Goal: Task Accomplishment & Management: Manage account settings

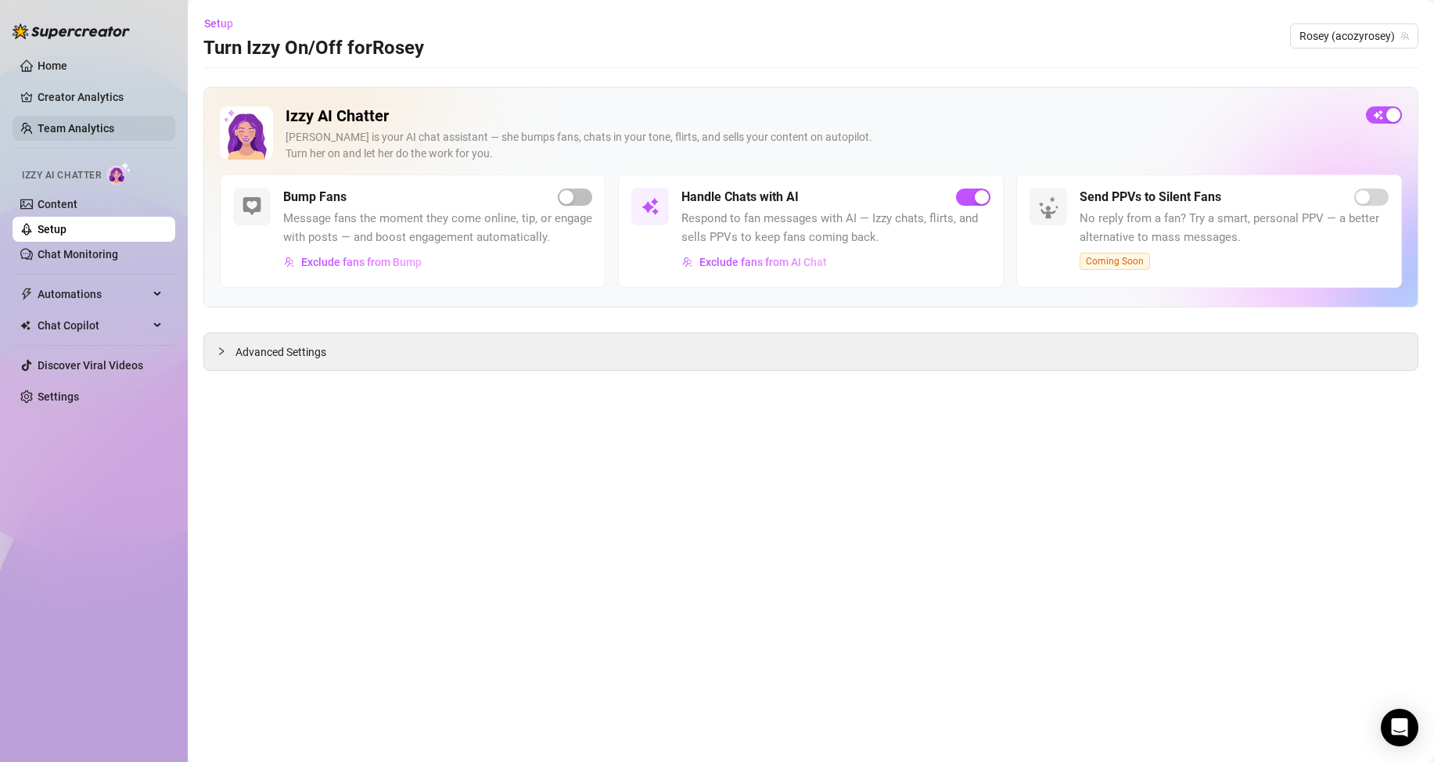
click at [79, 124] on link "Team Analytics" at bounding box center [76, 128] width 77 height 13
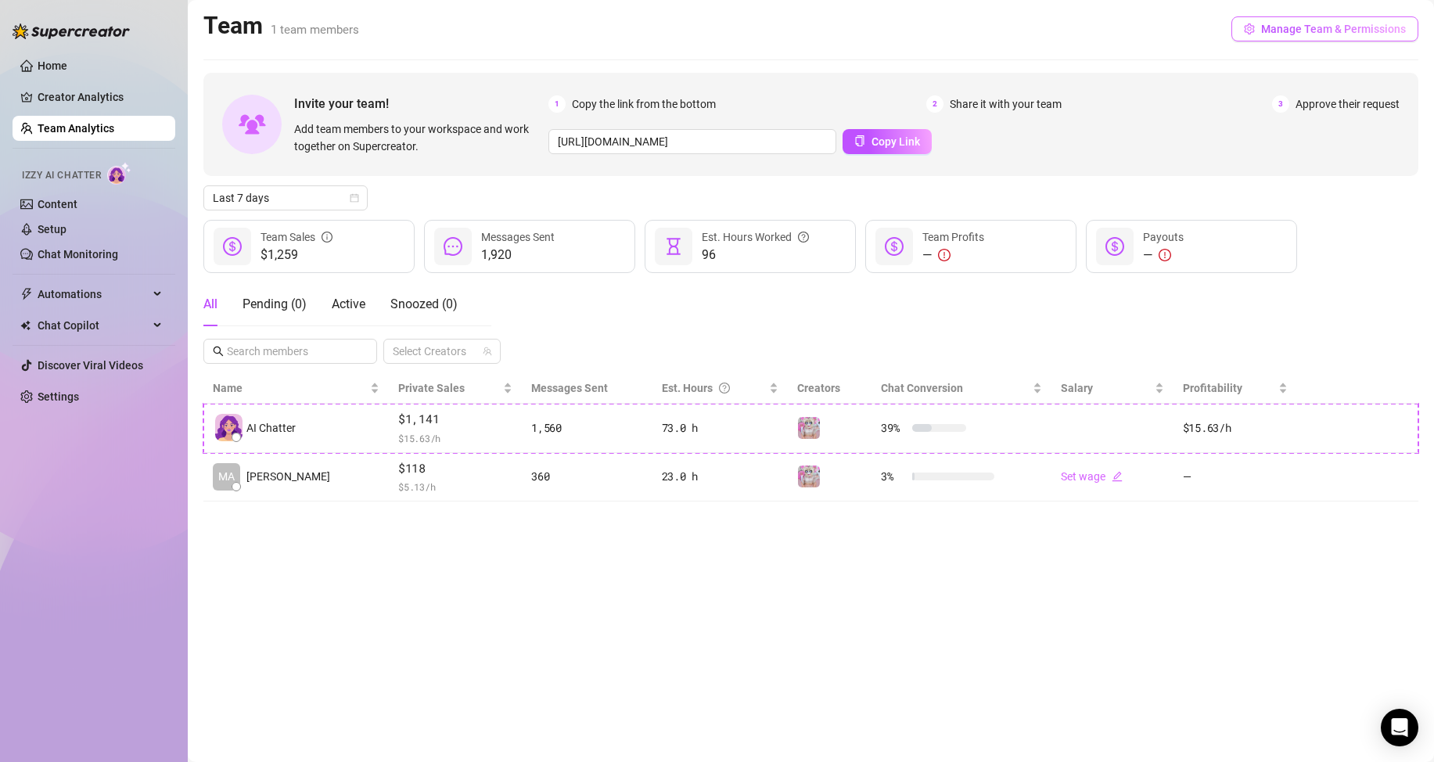
click at [1393, 39] on button "Manage Team & Permissions" at bounding box center [1325, 28] width 187 height 25
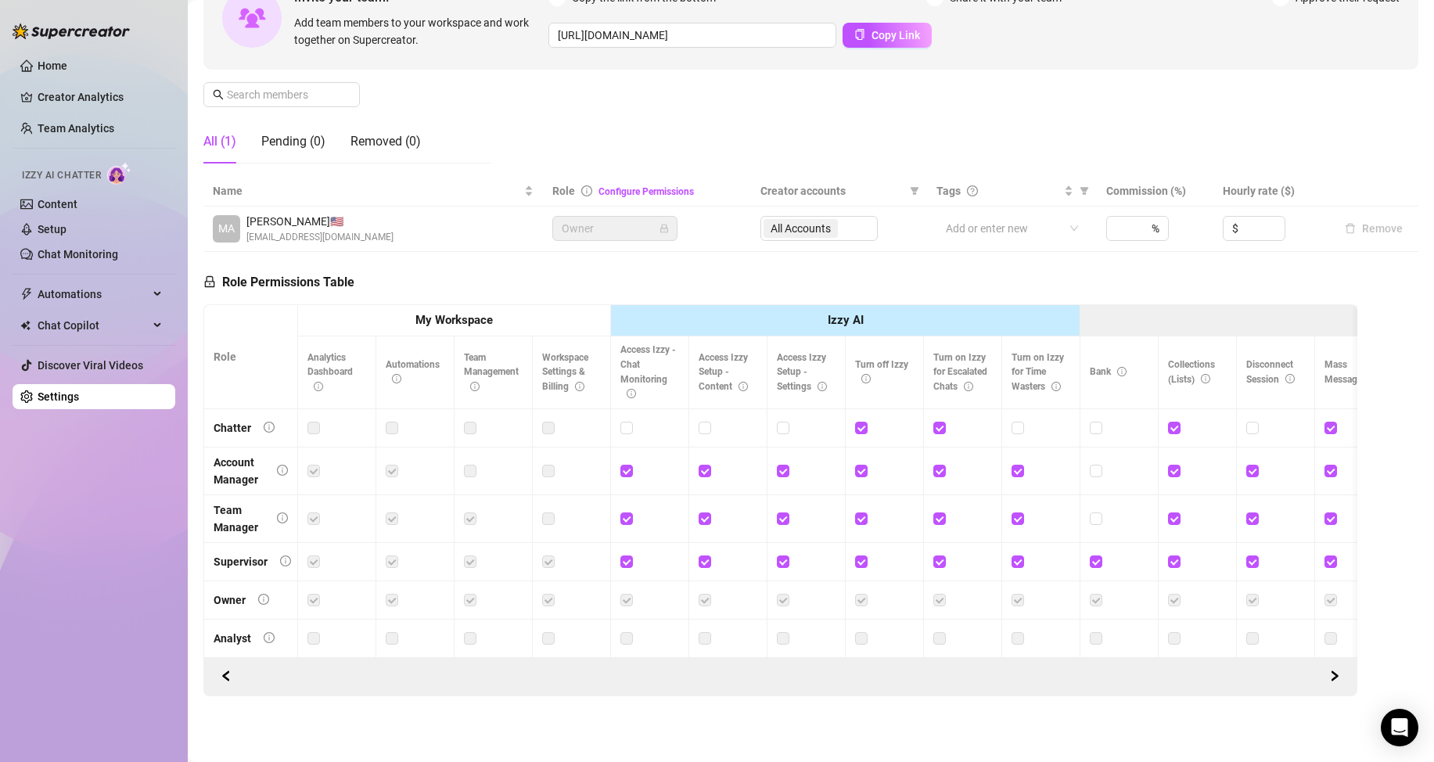
scroll to position [188, 0]
drag, startPoint x: 1214, startPoint y: 340, endPoint x: 1190, endPoint y: 350, distance: 25.3
click at [1190, 350] on th "Collections (Lists)" at bounding box center [1198, 373] width 78 height 72
click at [1197, 359] on span "Collections (Lists)" at bounding box center [1191, 372] width 47 height 26
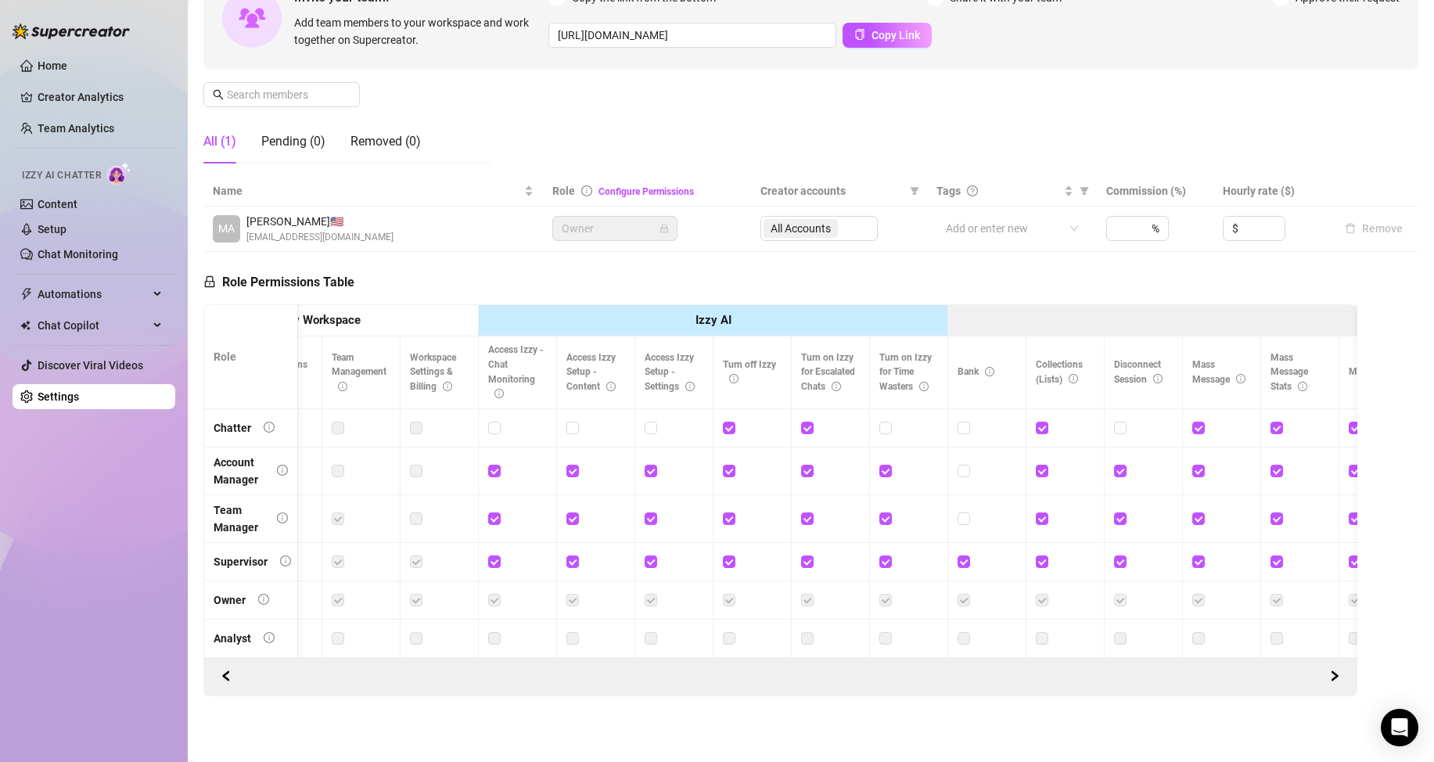
scroll to position [0, 138]
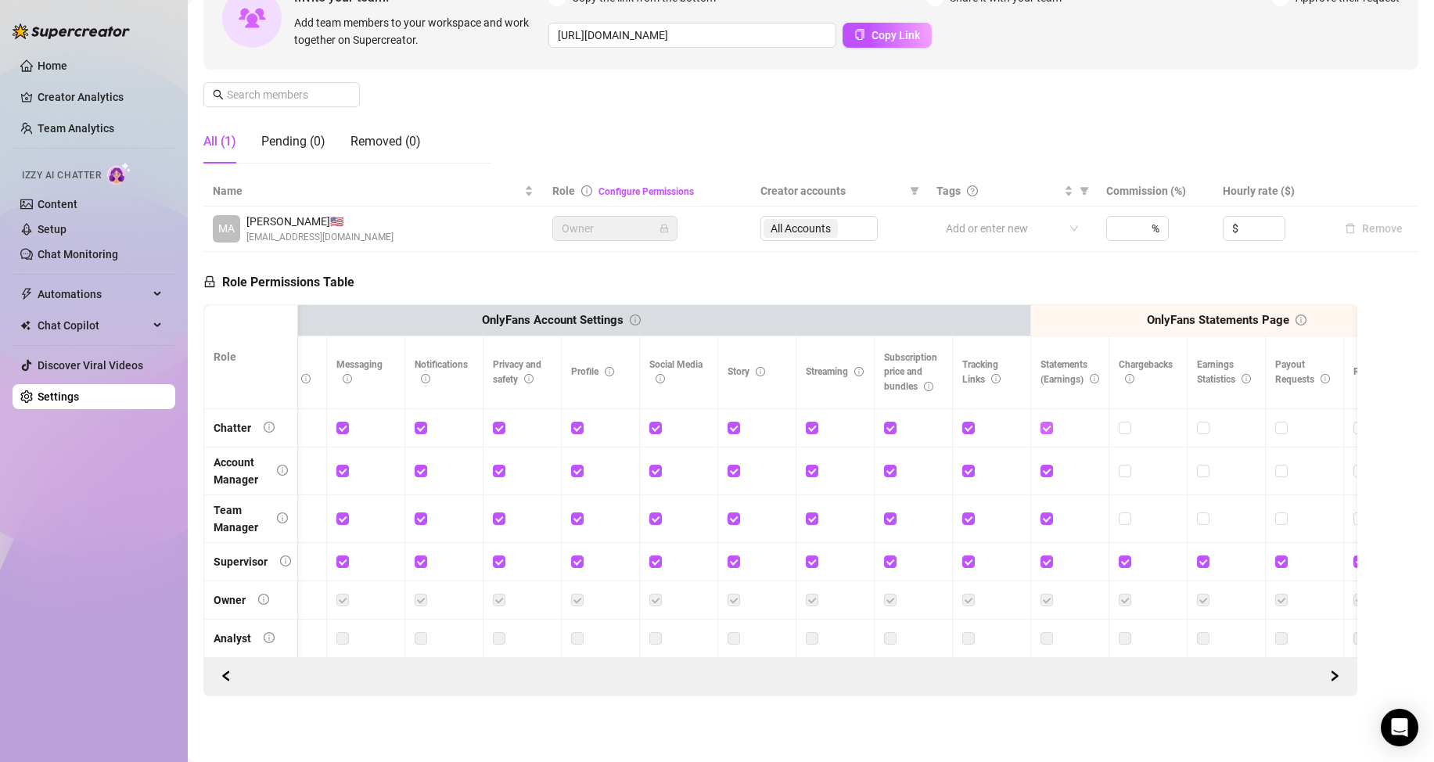
click at [1049, 422] on input "checkbox" at bounding box center [1046, 427] width 11 height 11
checkbox input "false"
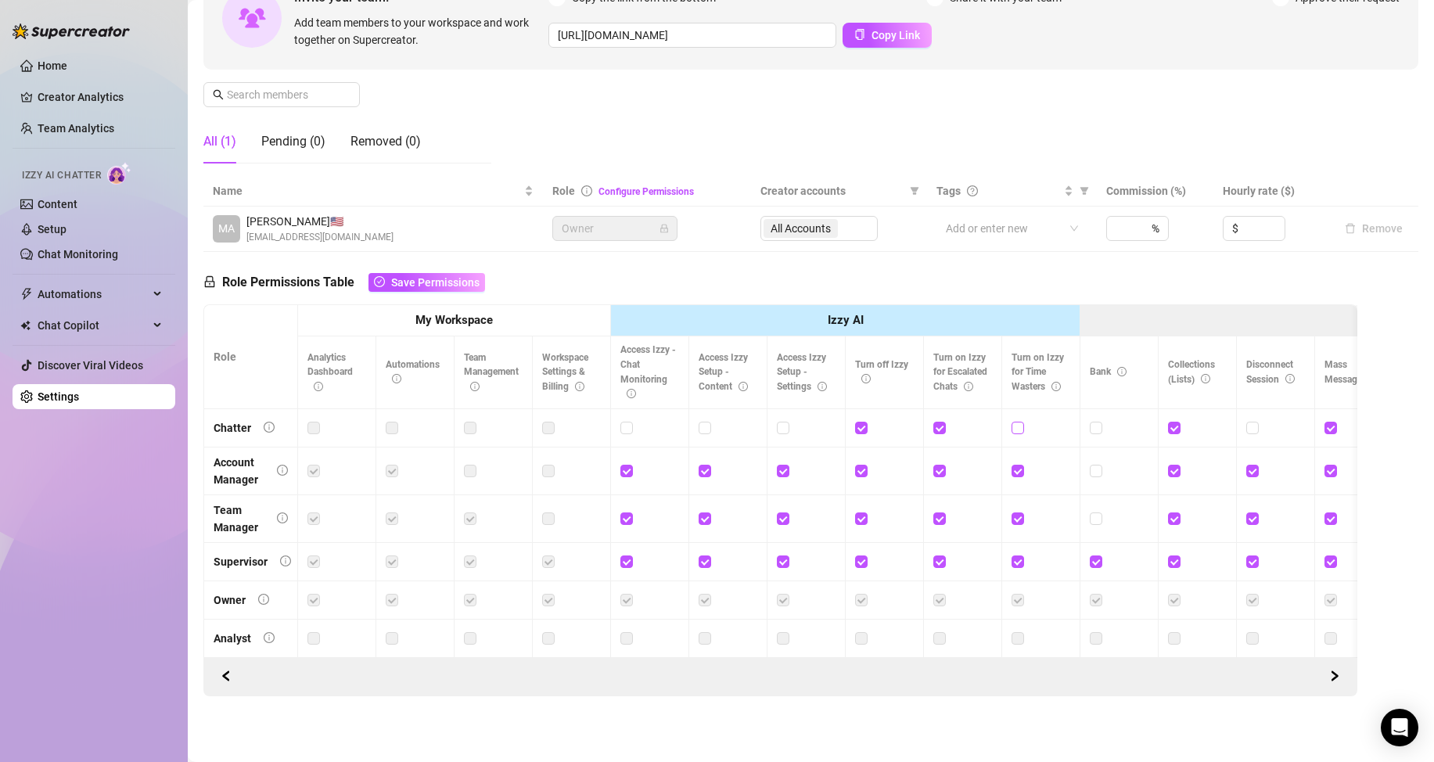
click at [1018, 422] on input "checkbox" at bounding box center [1017, 427] width 11 height 11
checkbox input "true"
click at [434, 276] on span "Save Permissions" at bounding box center [435, 282] width 88 height 13
click at [286, 132] on div "Pending (0)" at bounding box center [293, 141] width 64 height 19
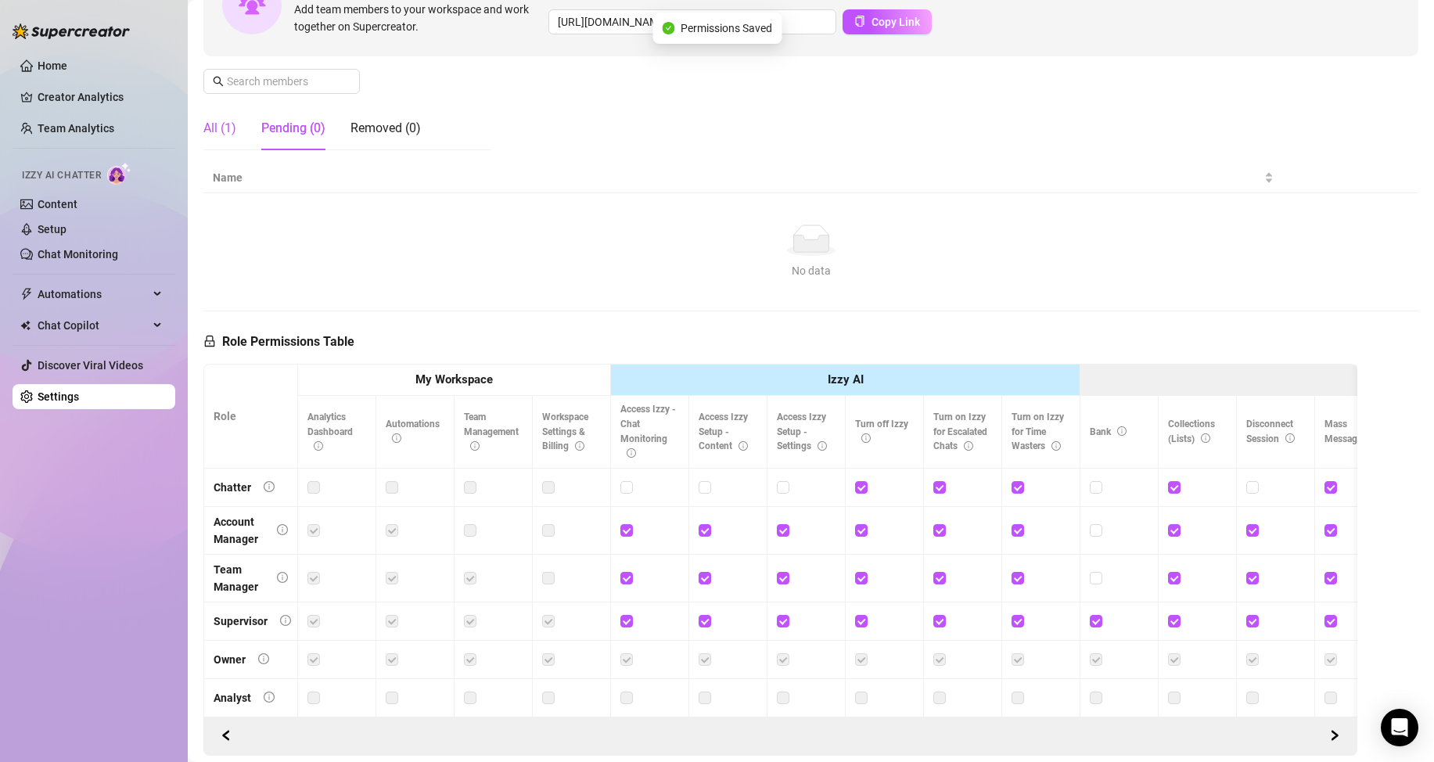
click at [234, 135] on div "All (1)" at bounding box center [219, 128] width 33 height 19
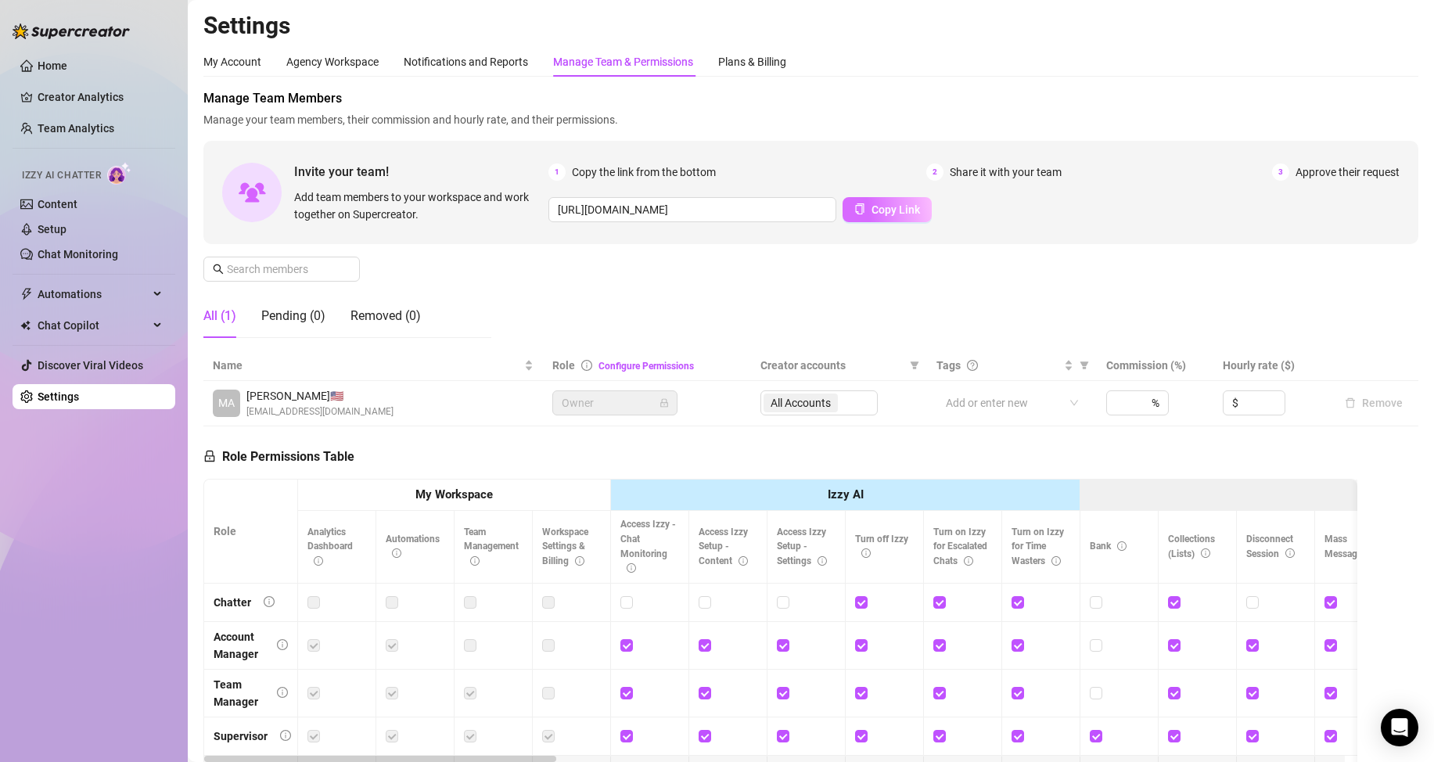
click at [880, 205] on span "Copy Link" at bounding box center [896, 209] width 49 height 13
click at [659, 204] on input "[URL][DOMAIN_NAME]" at bounding box center [693, 209] width 288 height 25
drag, startPoint x: 659, startPoint y: 204, endPoint x: 986, endPoint y: 286, distance: 337.1
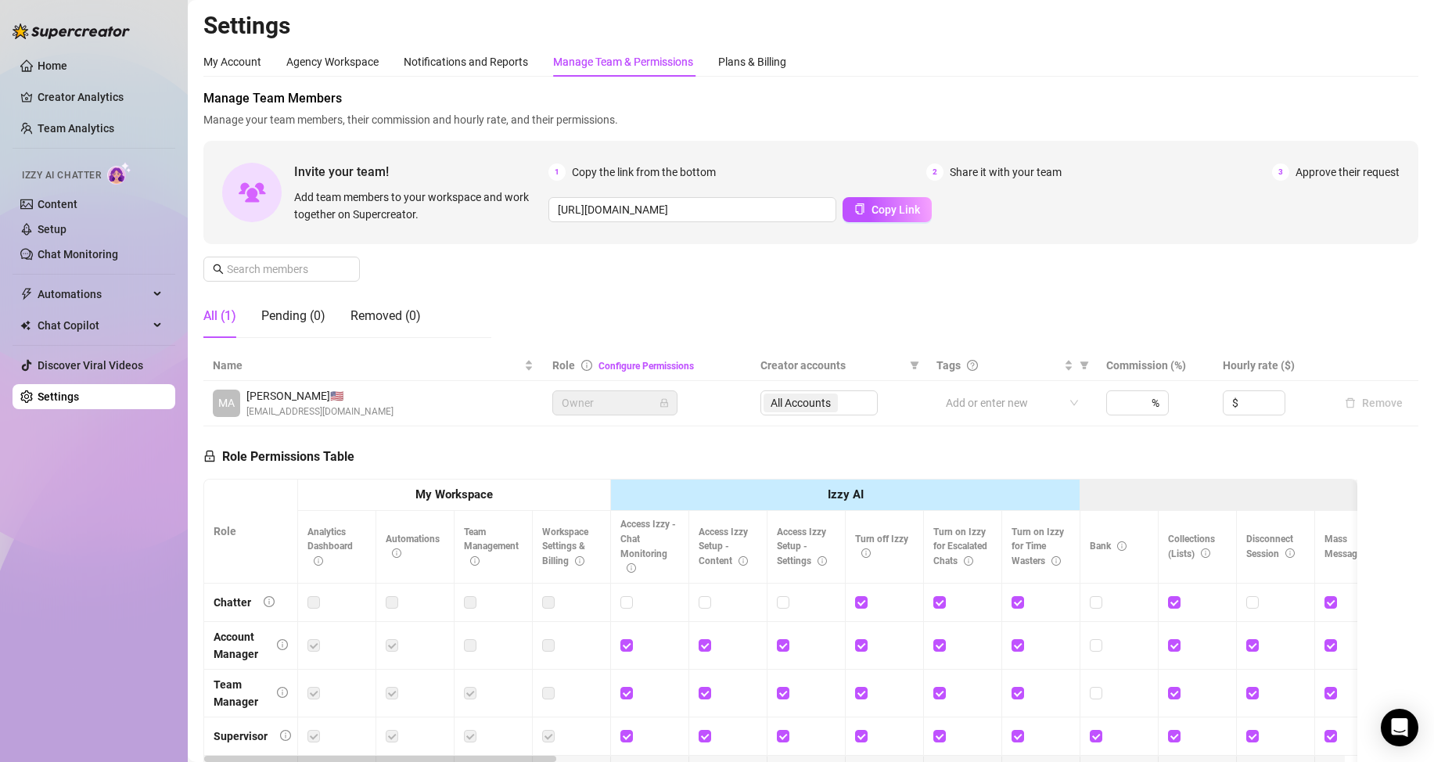
click at [989, 286] on div "Manage Team Members Manage your team members, their commission and hourly rate,…" at bounding box center [810, 219] width 1215 height 261
click at [867, 198] on button "Copy Link" at bounding box center [887, 209] width 89 height 25
click at [746, 58] on div "Plans & Billing" at bounding box center [752, 61] width 68 height 17
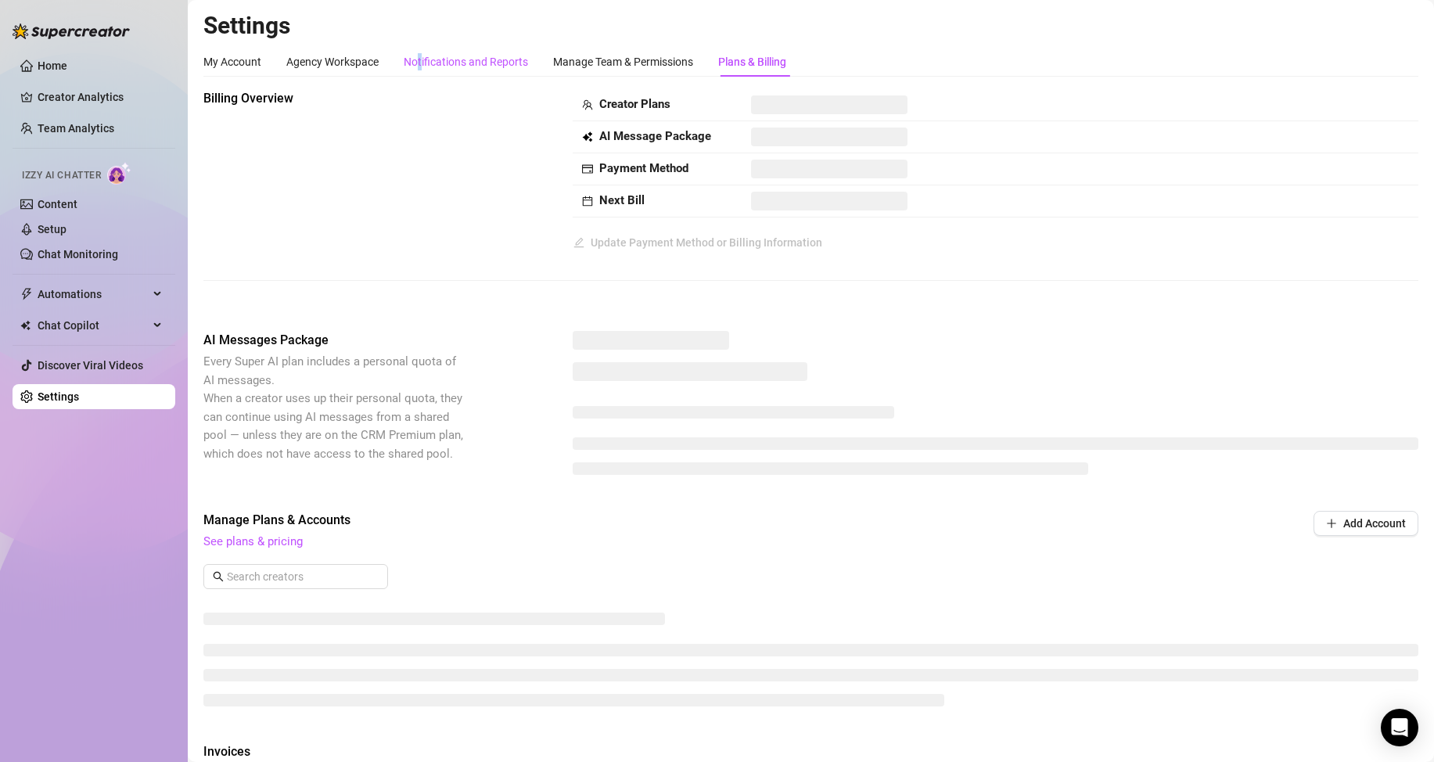
click at [420, 68] on div "Notifications and Reports" at bounding box center [466, 61] width 124 height 17
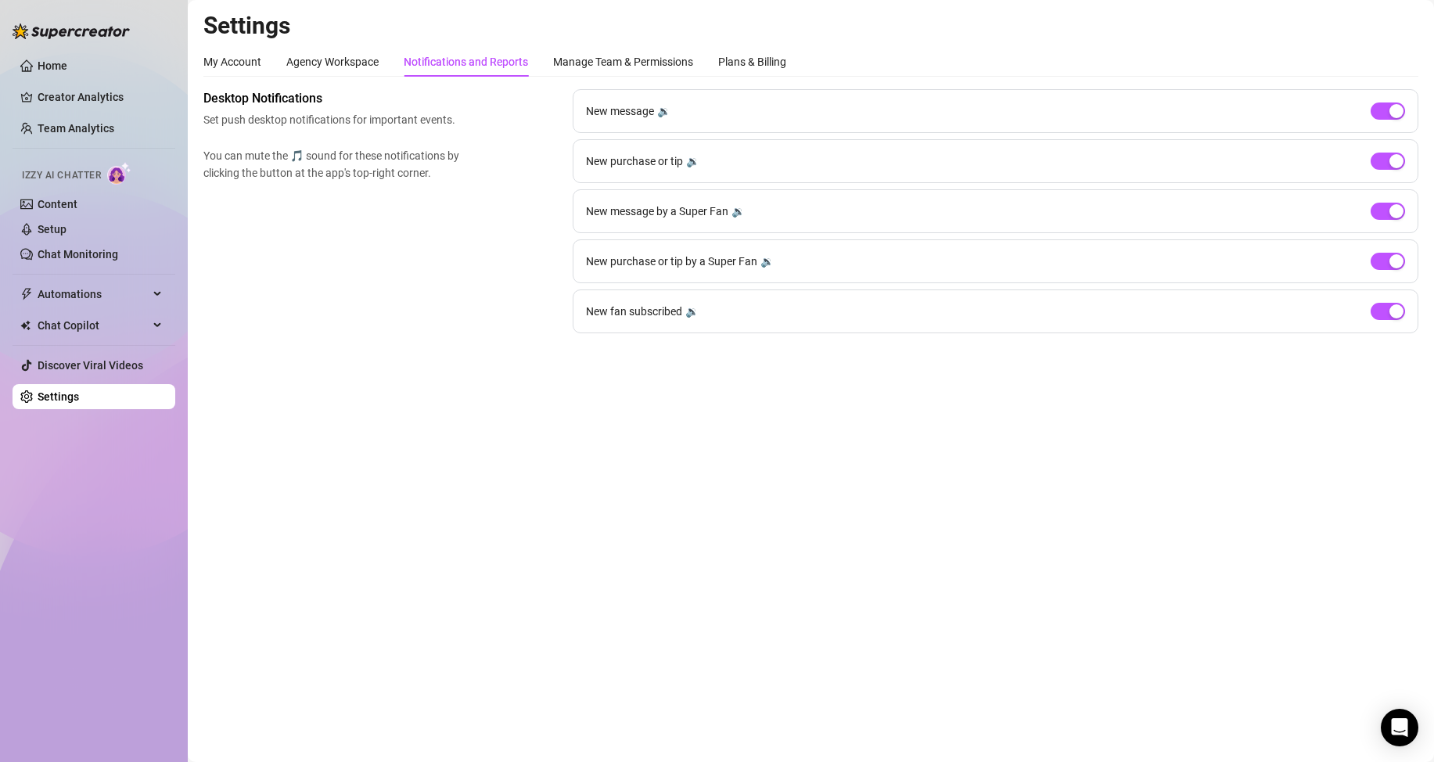
click at [329, 41] on div "Settings My Account Agency Workspace Notifications and Reports Manage Team & Pe…" at bounding box center [810, 181] width 1215 height 341
click at [315, 72] on div "Agency Workspace" at bounding box center [332, 62] width 92 height 30
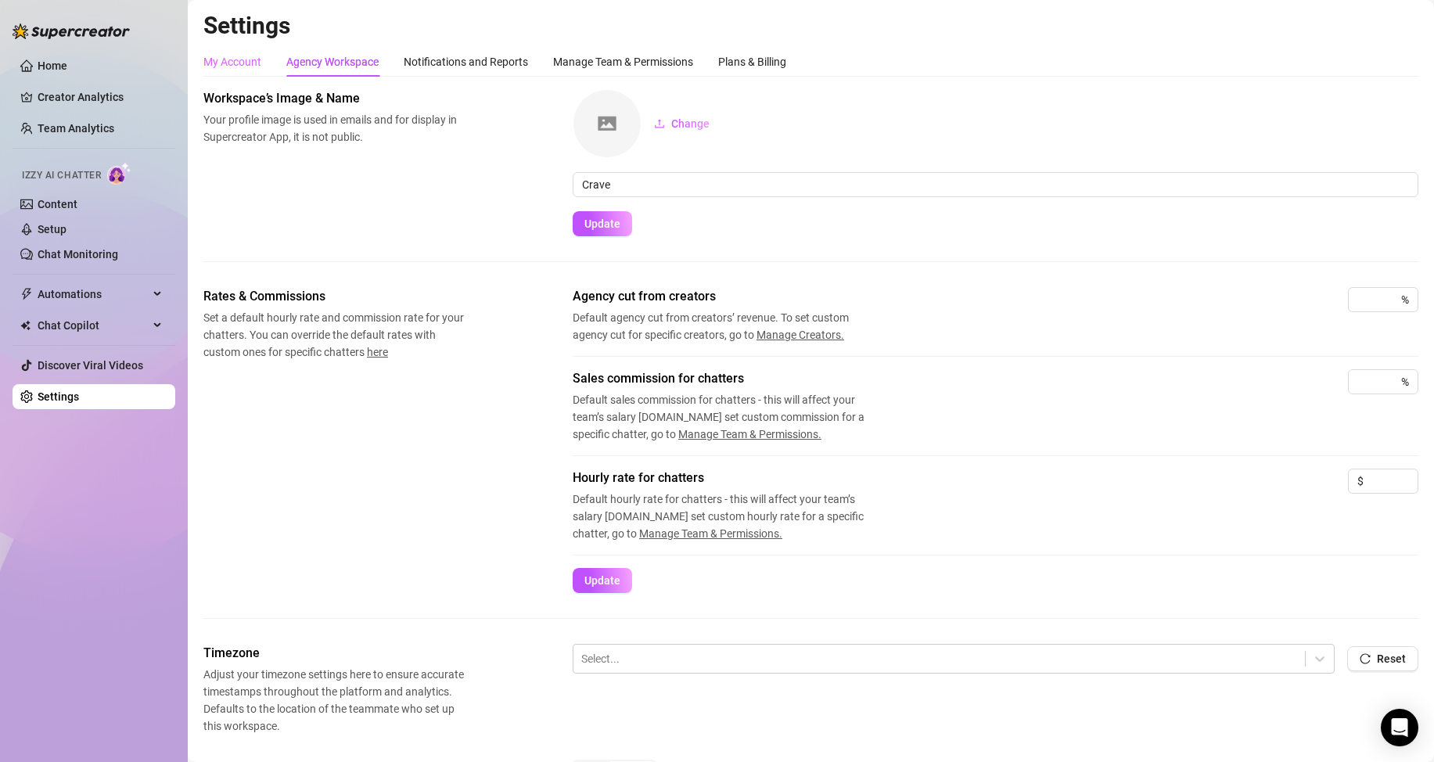
click at [226, 52] on div "My Account" at bounding box center [232, 62] width 58 height 30
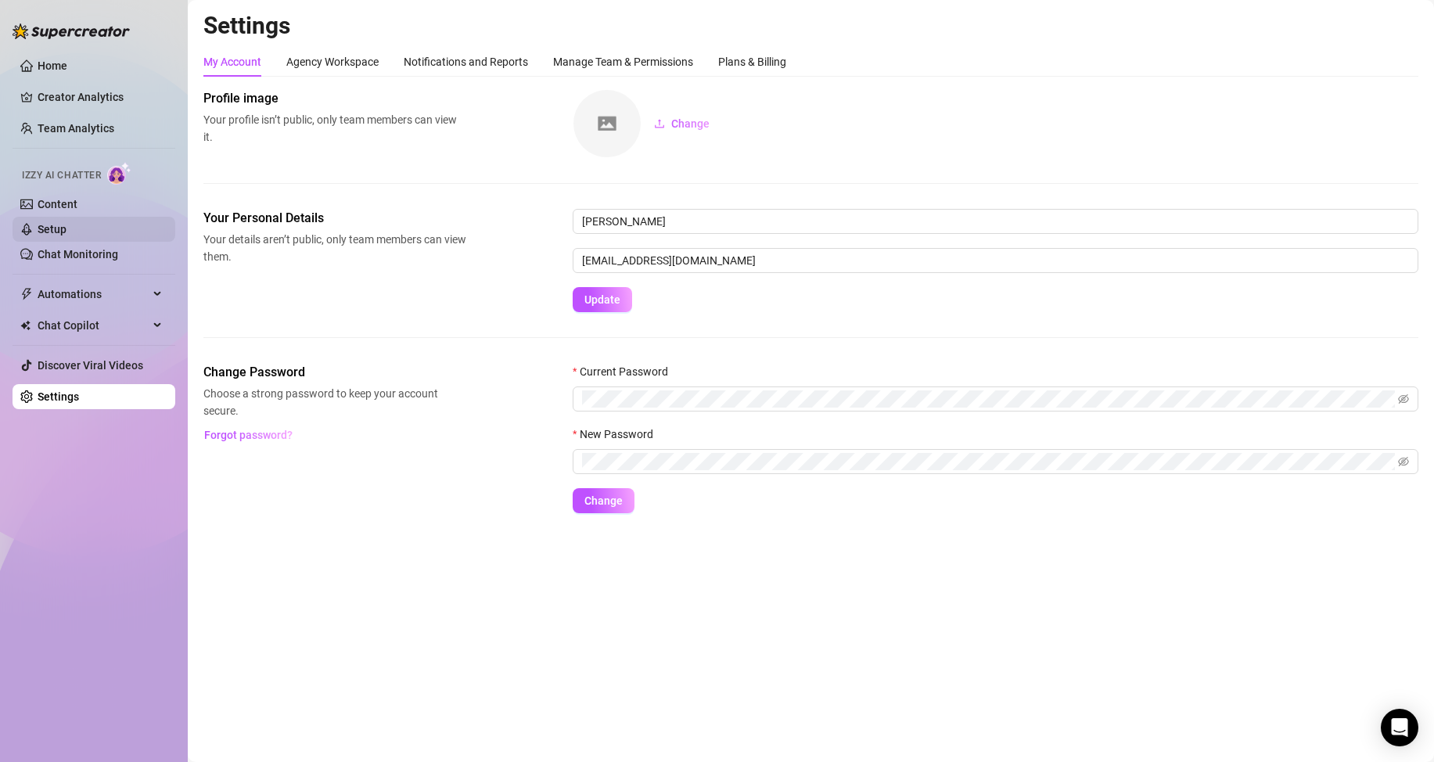
click at [67, 236] on link "Setup" at bounding box center [52, 229] width 29 height 13
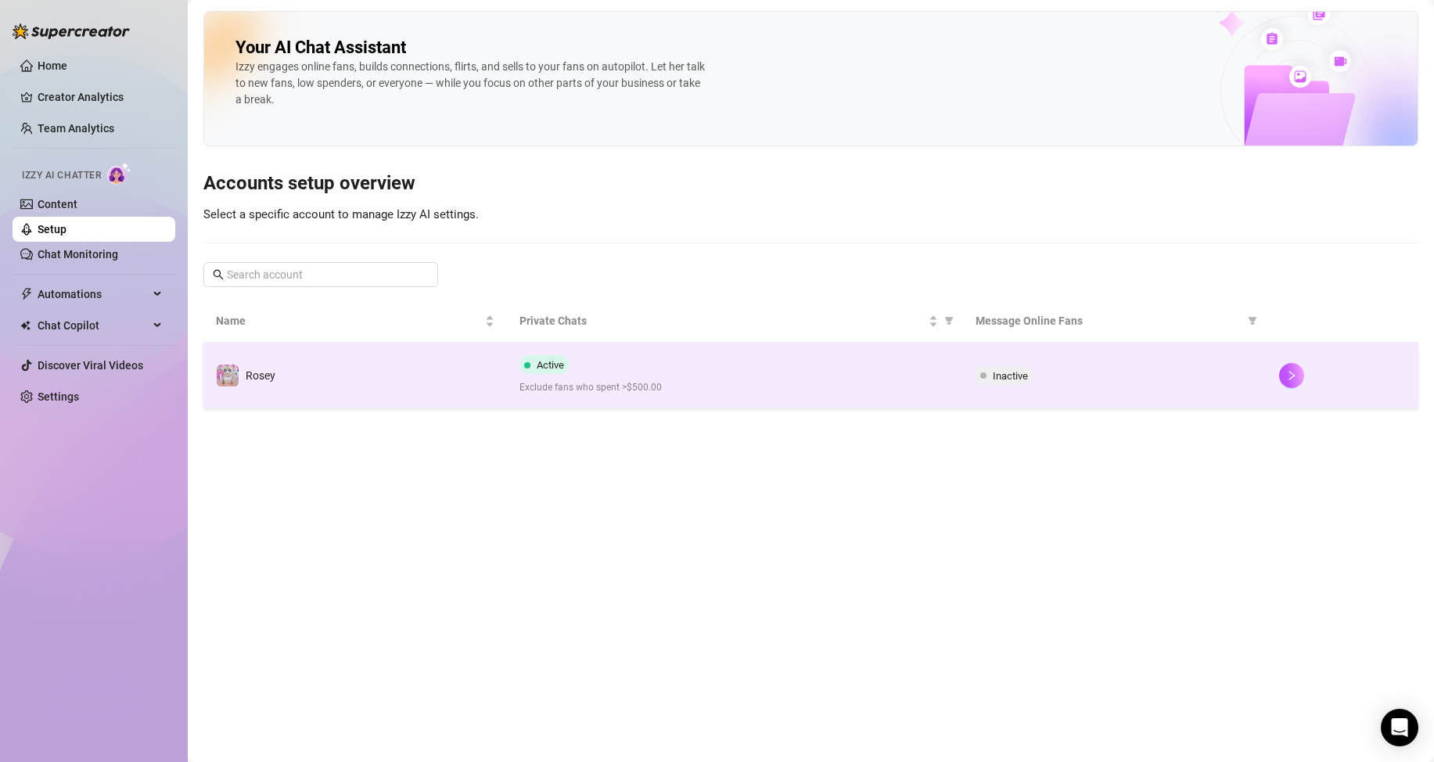
click at [1231, 380] on div "Inactive" at bounding box center [1115, 375] width 279 height 19
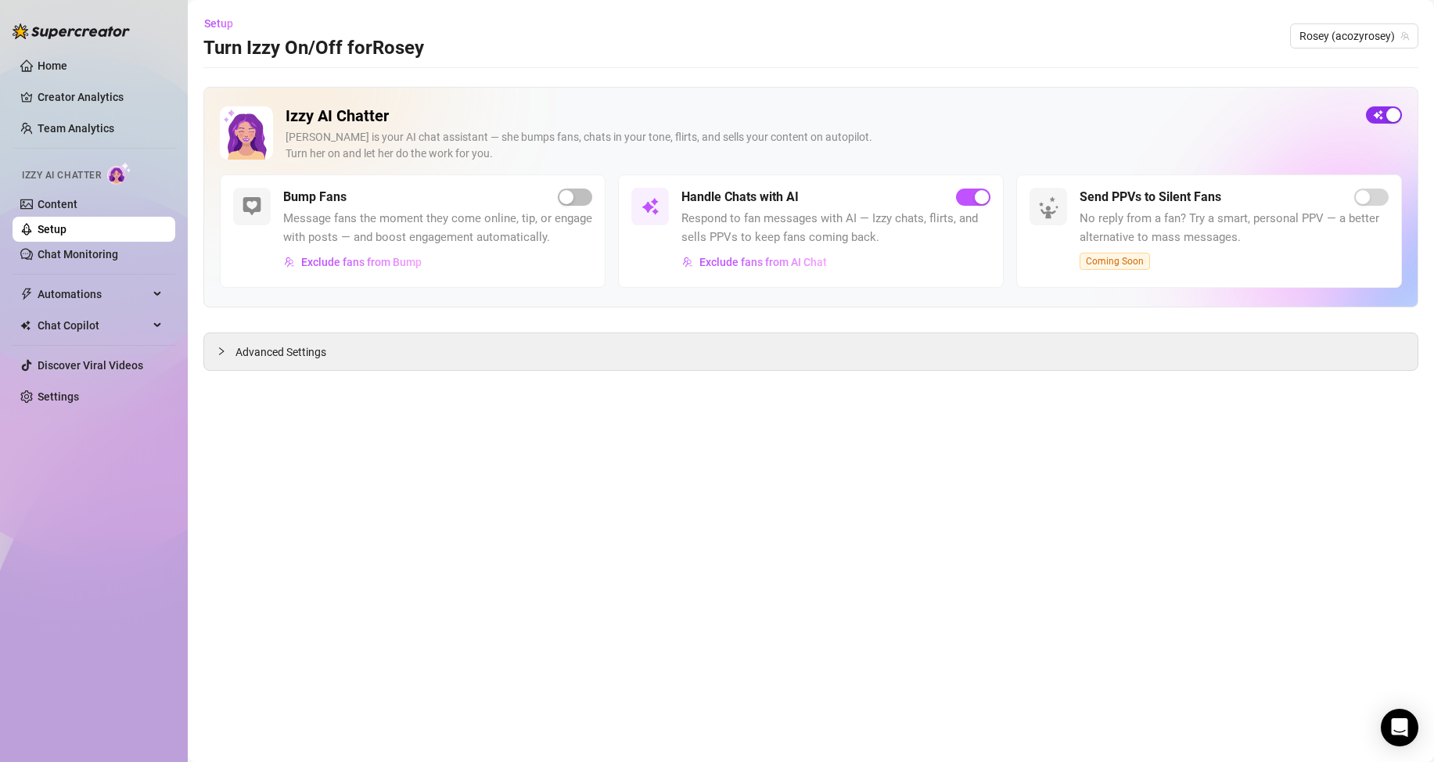
click at [1385, 114] on span "button" at bounding box center [1384, 114] width 36 height 17
